Goal: Find specific page/section: Find specific page/section

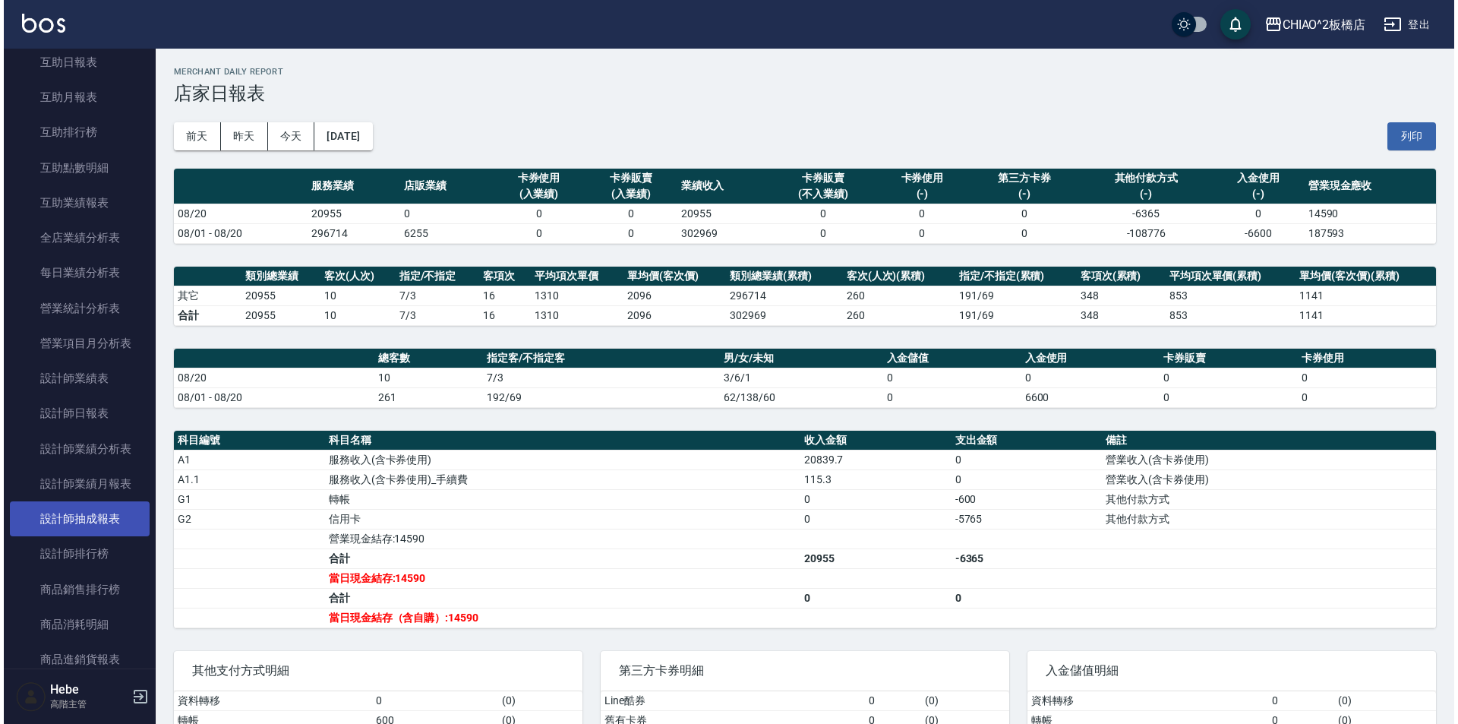
scroll to position [759, 0]
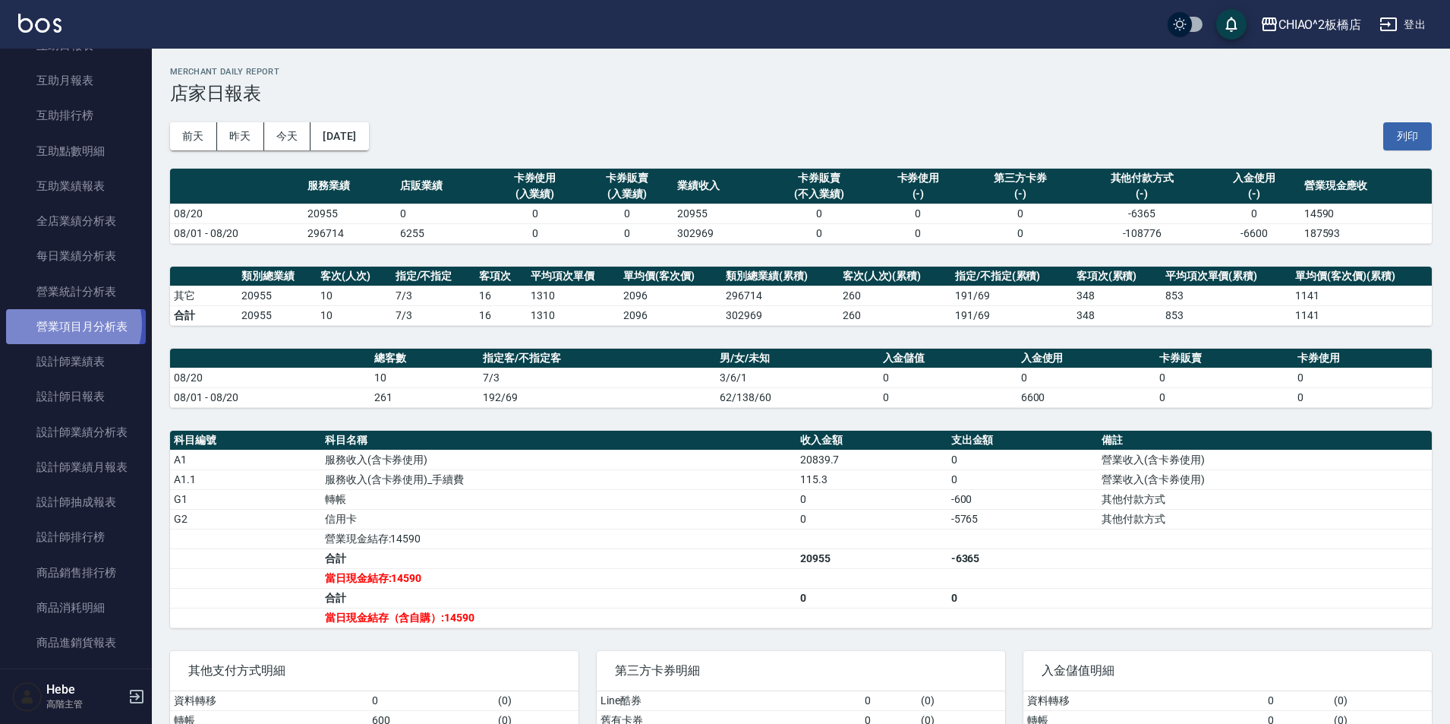
click at [69, 324] on link "營業項目月分析表" at bounding box center [76, 326] width 140 height 35
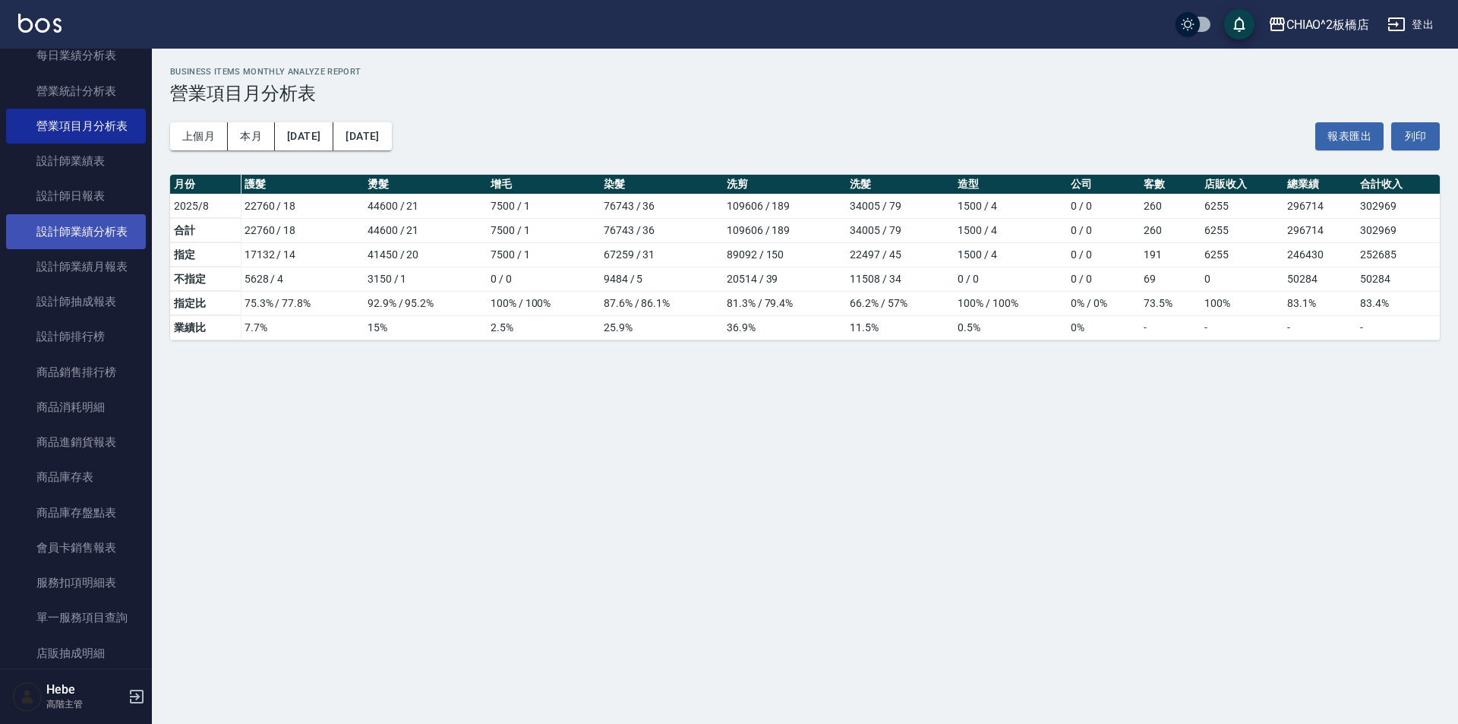
scroll to position [987, 0]
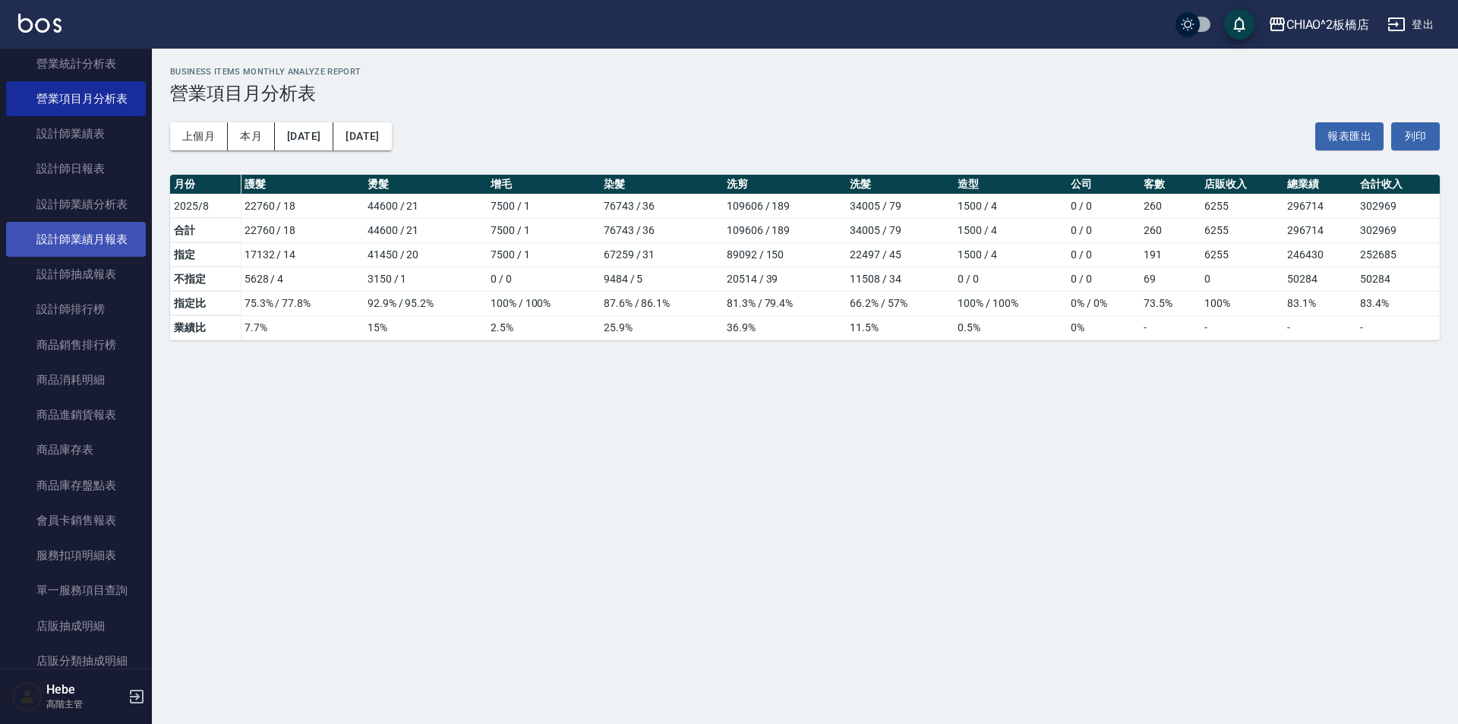
click at [84, 247] on link "設計師業績月報表" at bounding box center [76, 239] width 140 height 35
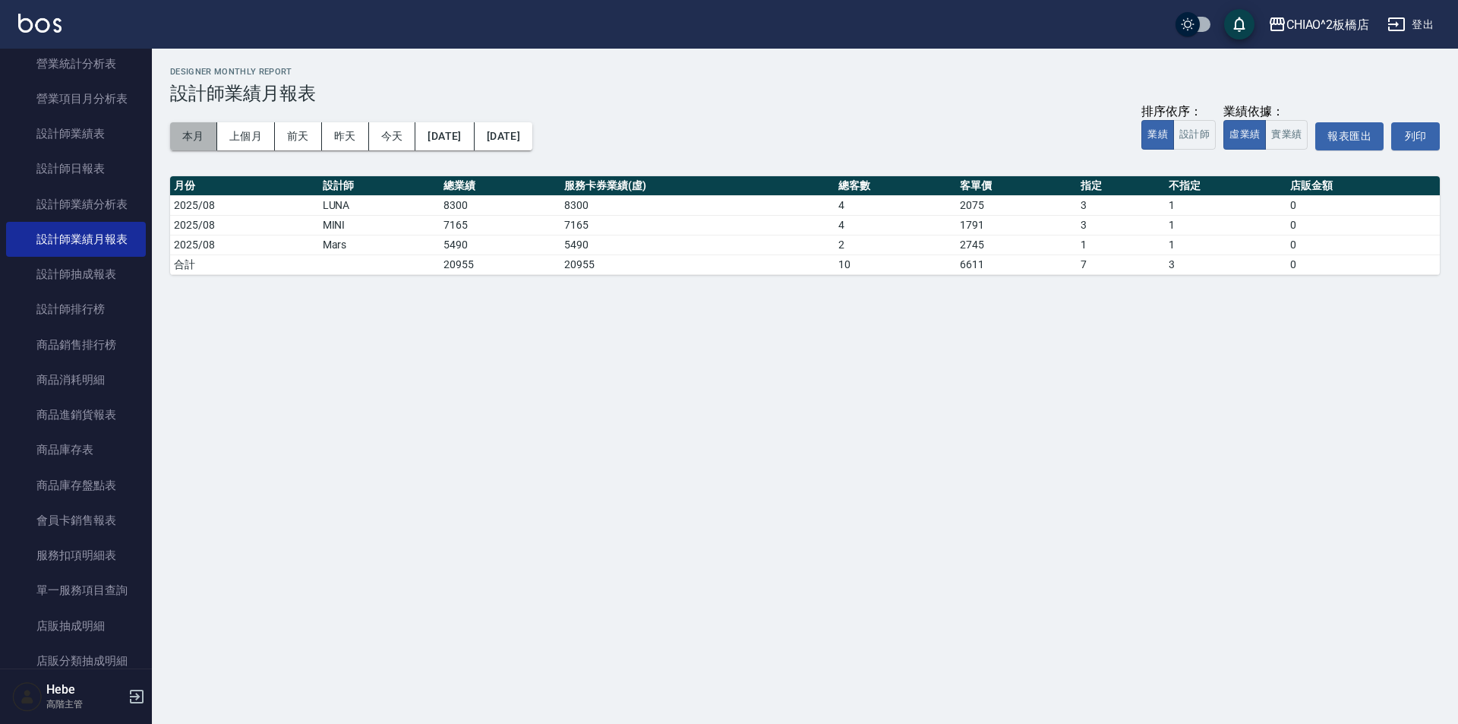
click at [202, 132] on button "本月" at bounding box center [193, 136] width 47 height 28
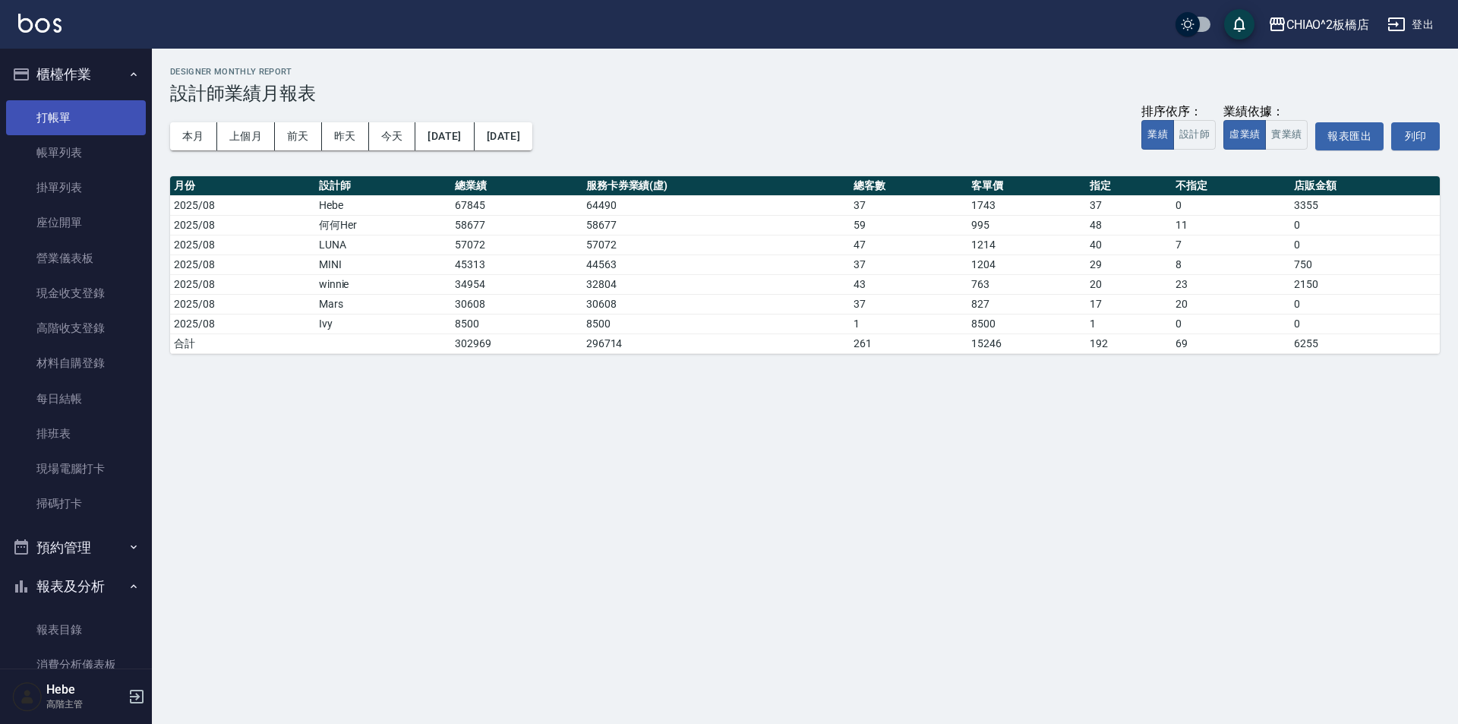
click at [87, 118] on link "打帳單" at bounding box center [76, 117] width 140 height 35
